Goal: Information Seeking & Learning: Learn about a topic

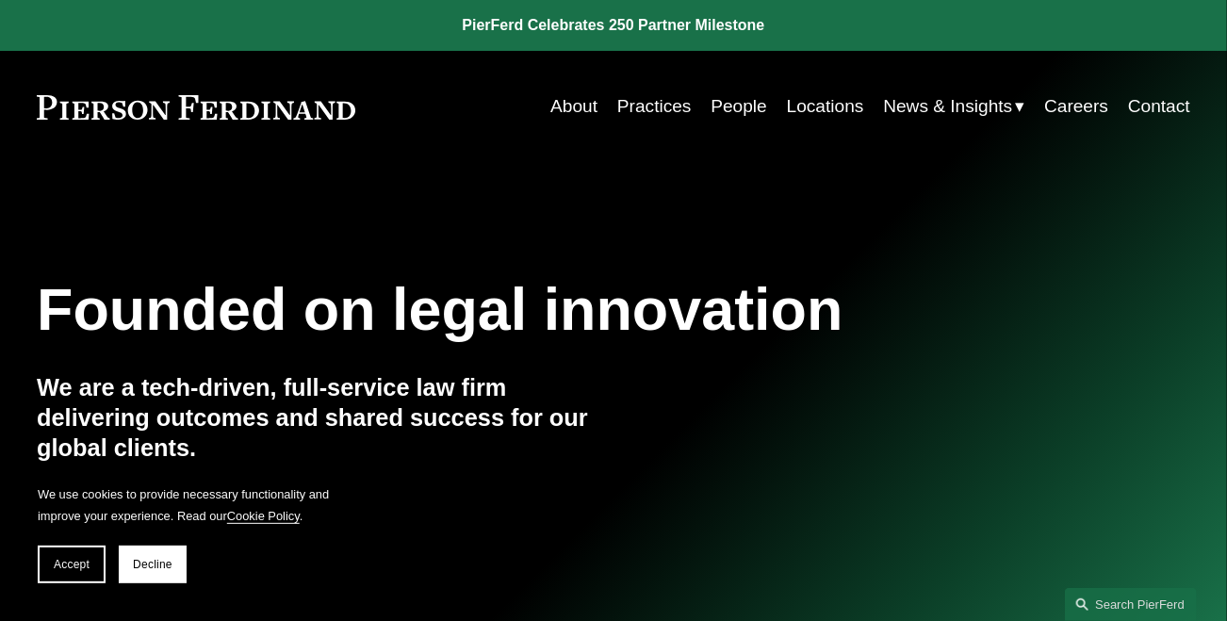
click at [720, 105] on link "People" at bounding box center [739, 107] width 57 height 36
click at [652, 105] on link "Practices" at bounding box center [655, 107] width 74 height 36
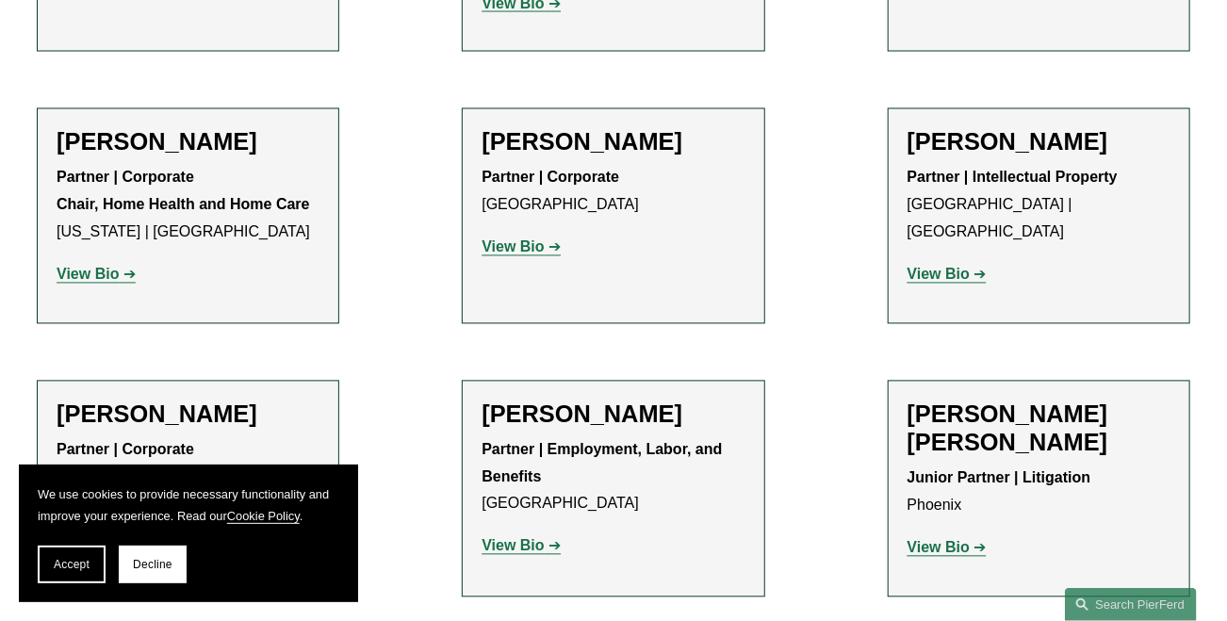
scroll to position [1482, 0]
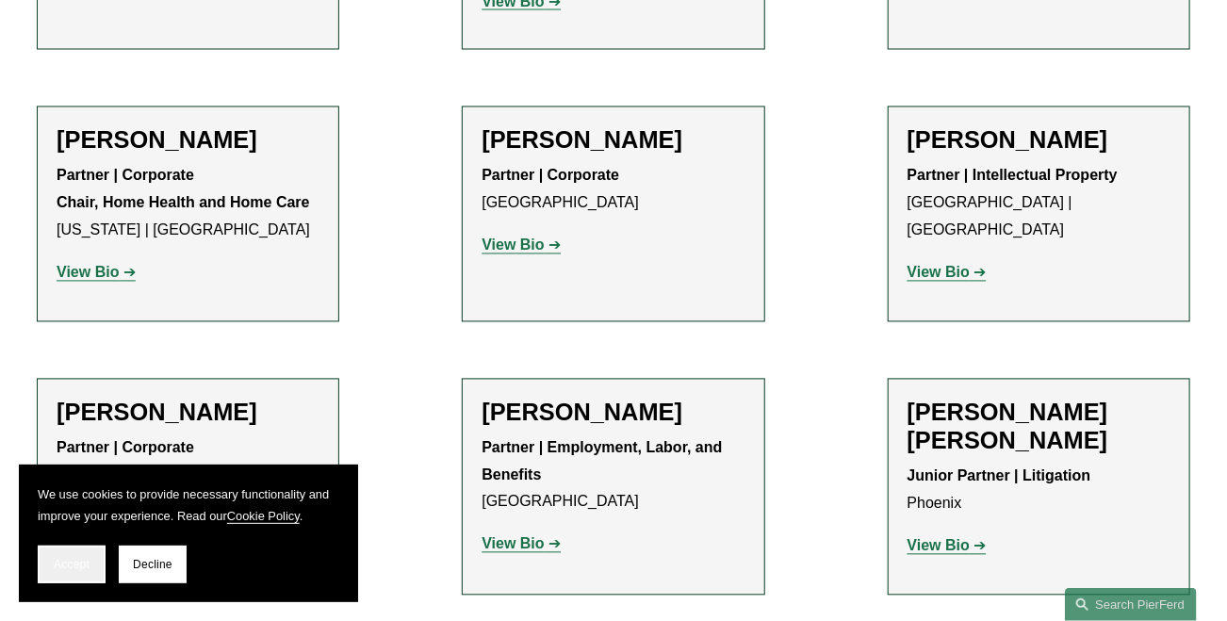
click at [58, 576] on button "Accept" at bounding box center [72, 565] width 68 height 38
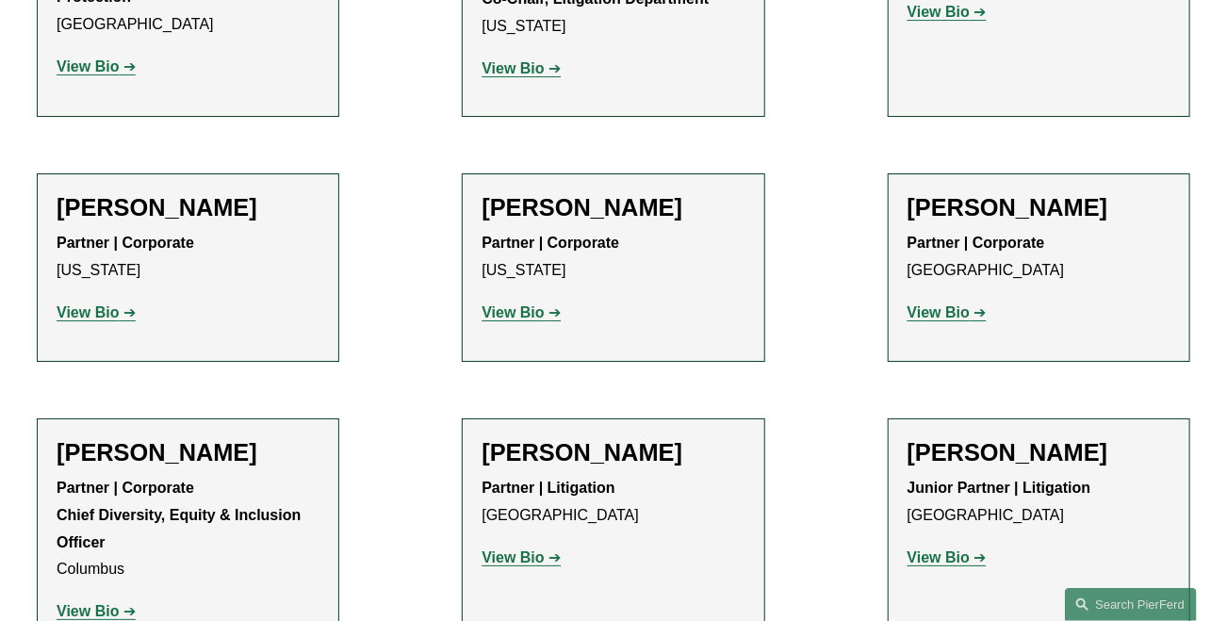
scroll to position [21020, 0]
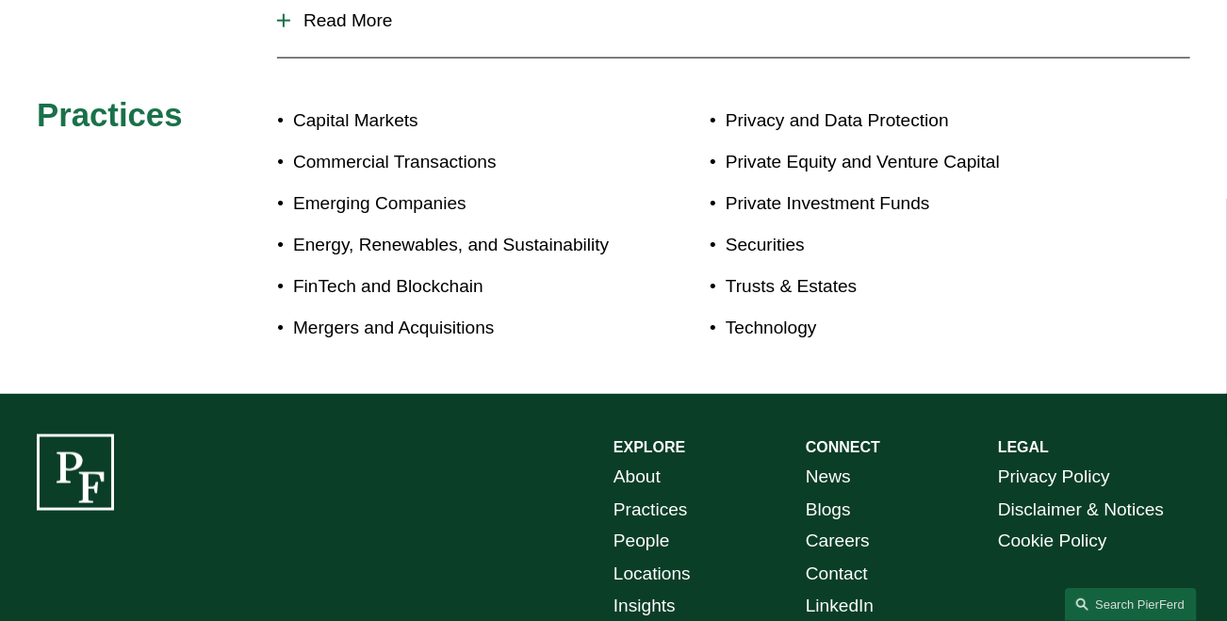
scroll to position [1001, 0]
